Goal: Information Seeking & Learning: Learn about a topic

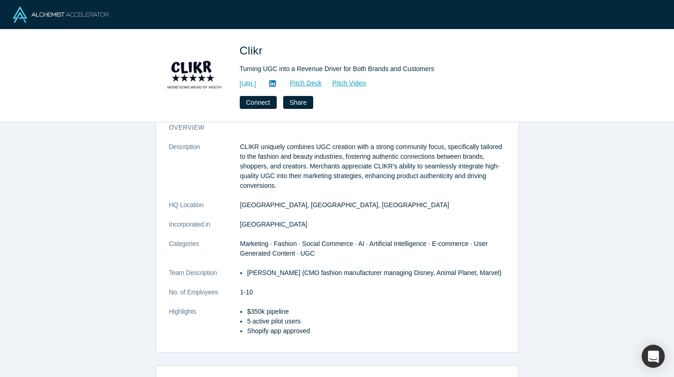
scroll to position [27, 0]
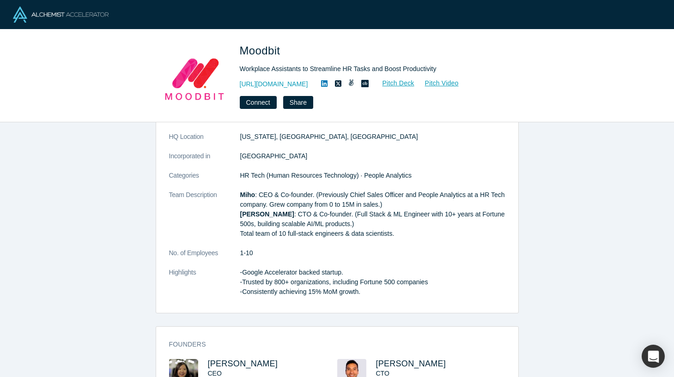
scroll to position [121, 0]
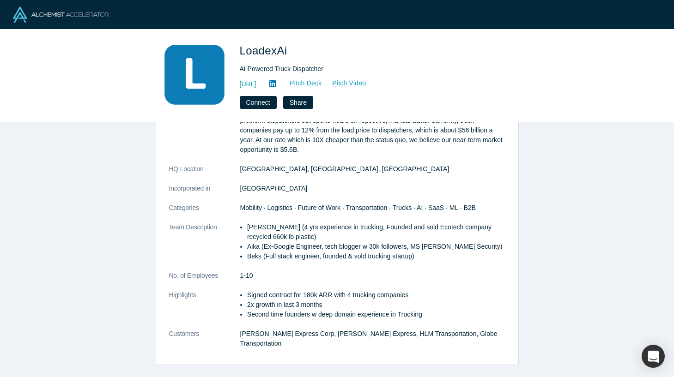
scroll to position [104, 0]
